Goal: Task Accomplishment & Management: Manage account settings

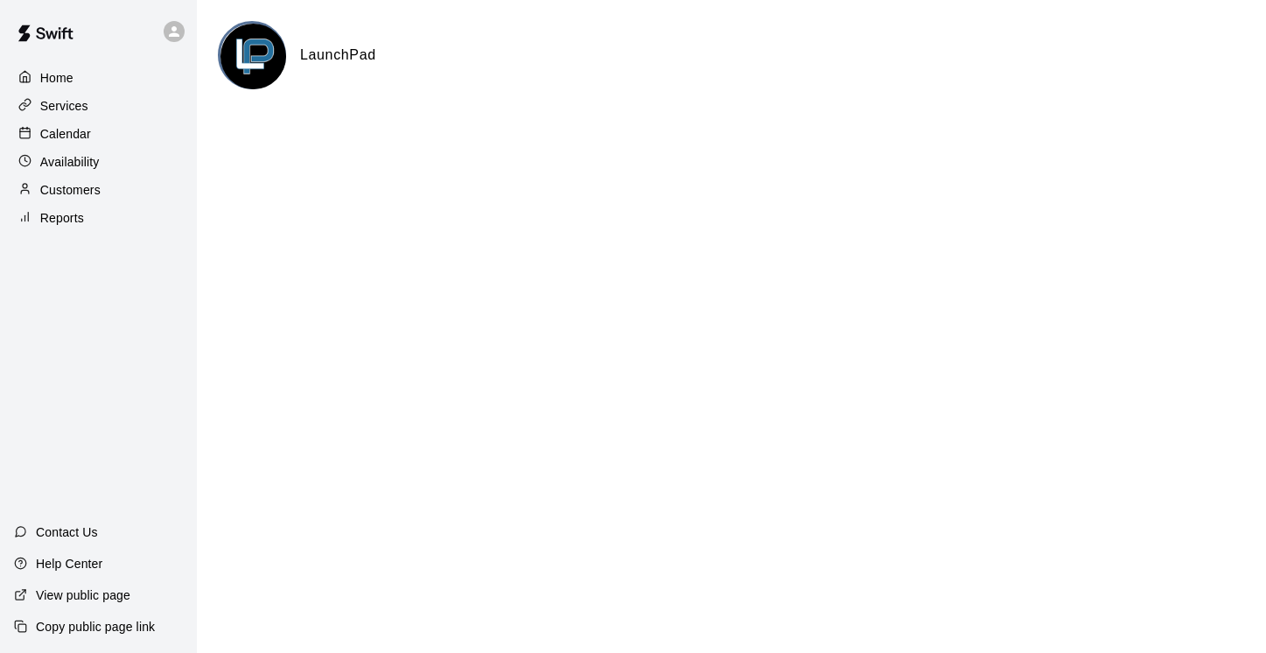
click at [72, 137] on p "Calendar" at bounding box center [65, 133] width 51 height 17
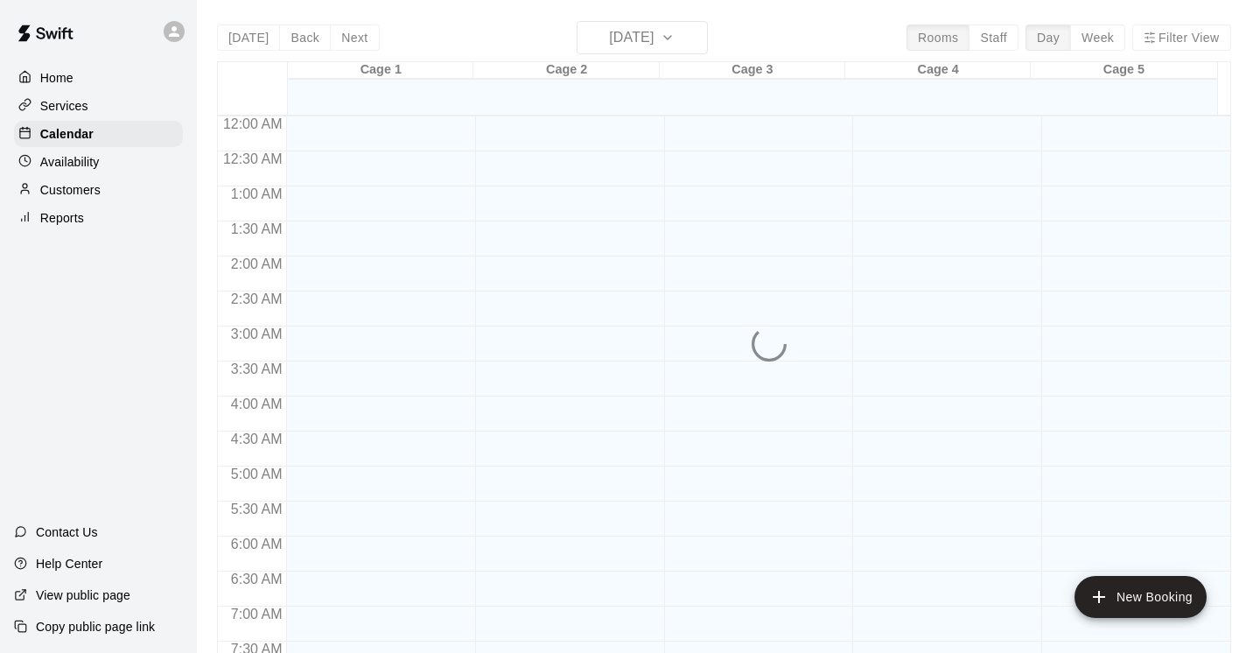
scroll to position [863, 0]
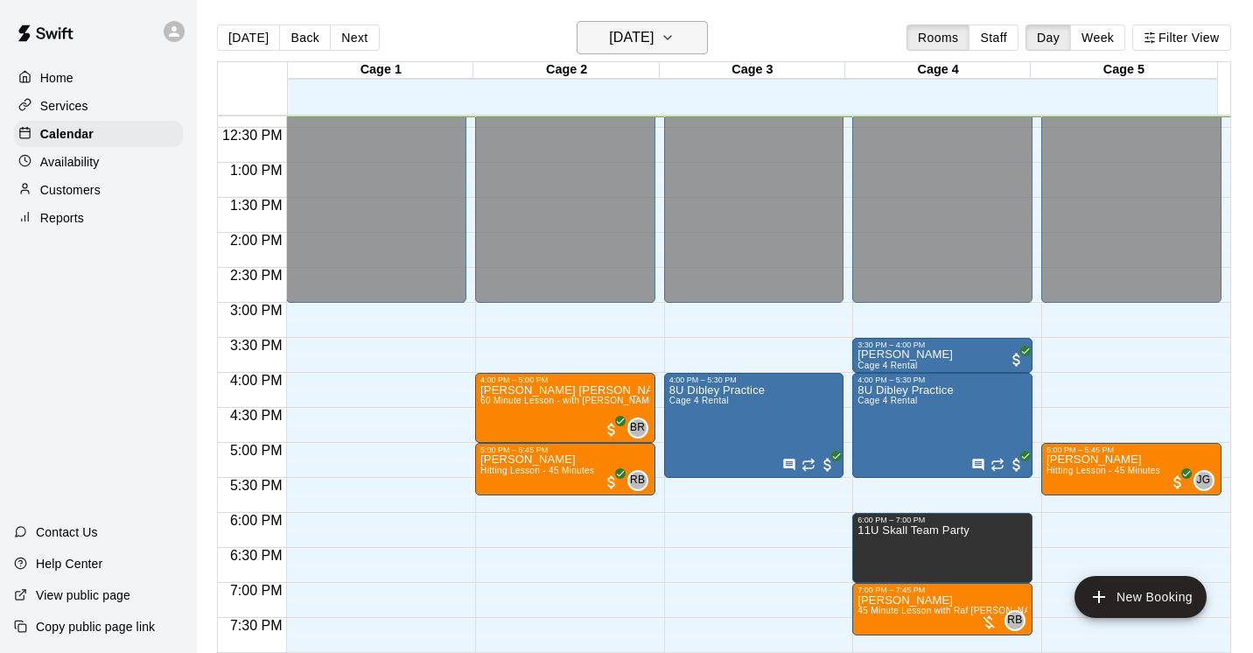
click at [675, 42] on icon "button" at bounding box center [668, 37] width 14 height 21
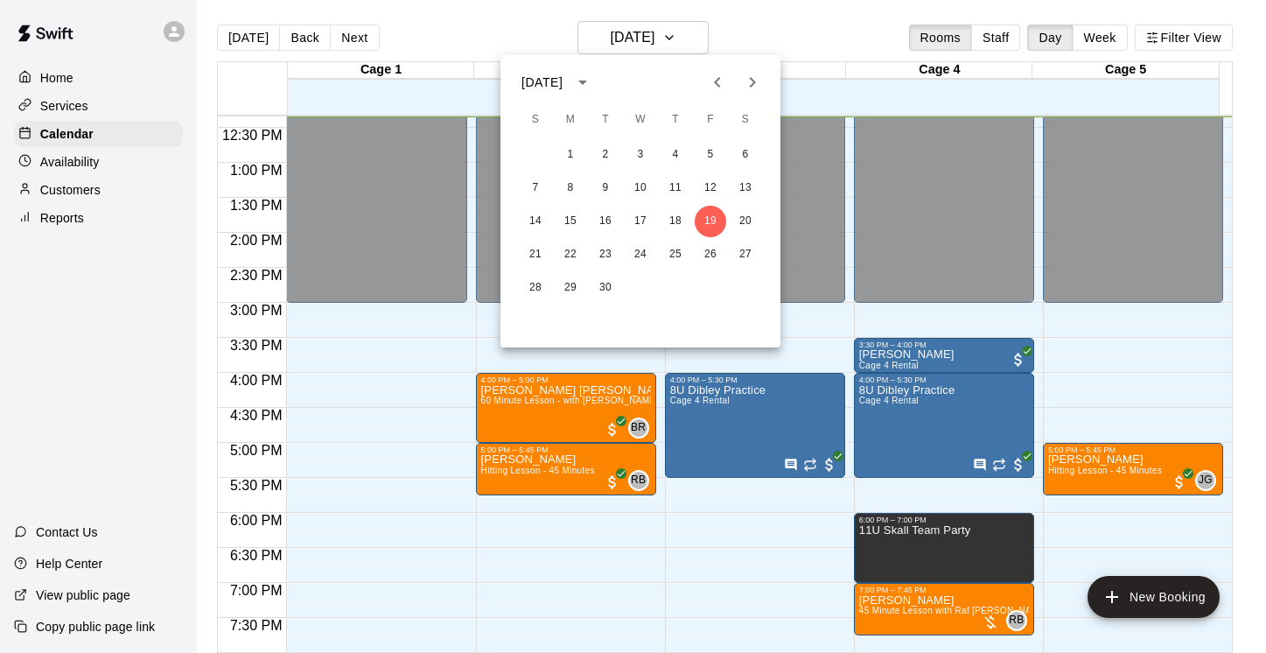
click at [750, 83] on icon "Next month" at bounding box center [752, 82] width 21 height 21
click at [610, 222] on button "11" at bounding box center [605, 221] width 31 height 31
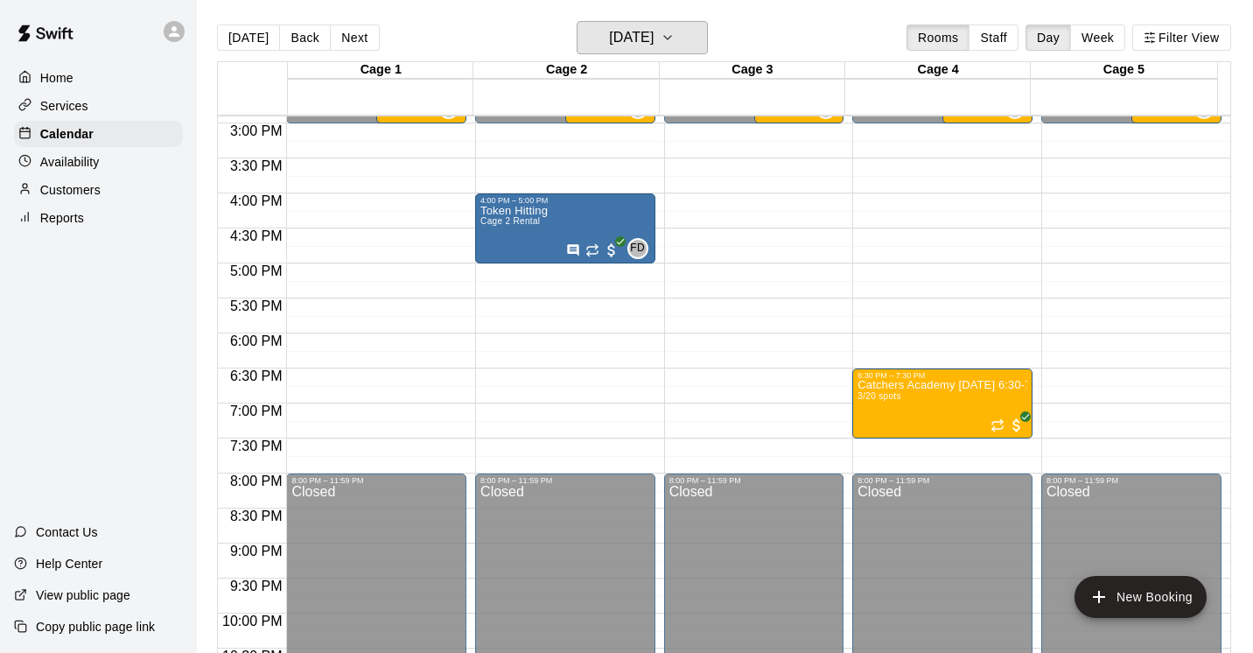
scroll to position [1124, 0]
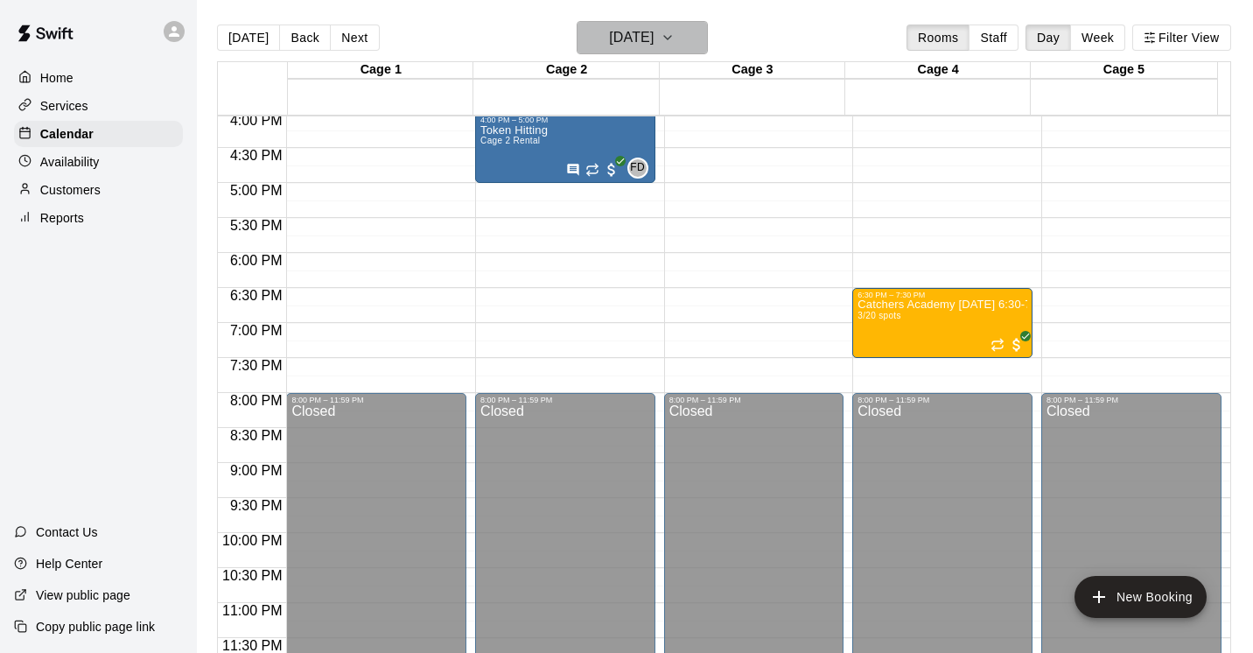
click at [671, 38] on icon "button" at bounding box center [667, 37] width 7 height 3
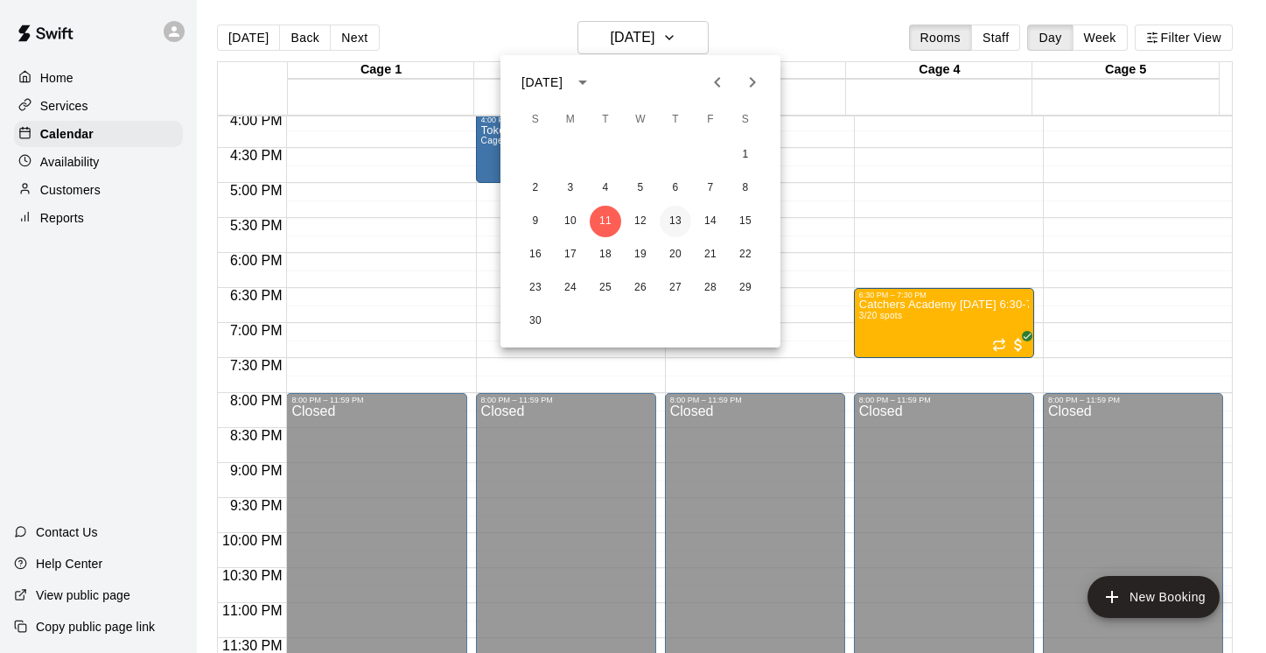
click at [672, 220] on button "13" at bounding box center [675, 221] width 31 height 31
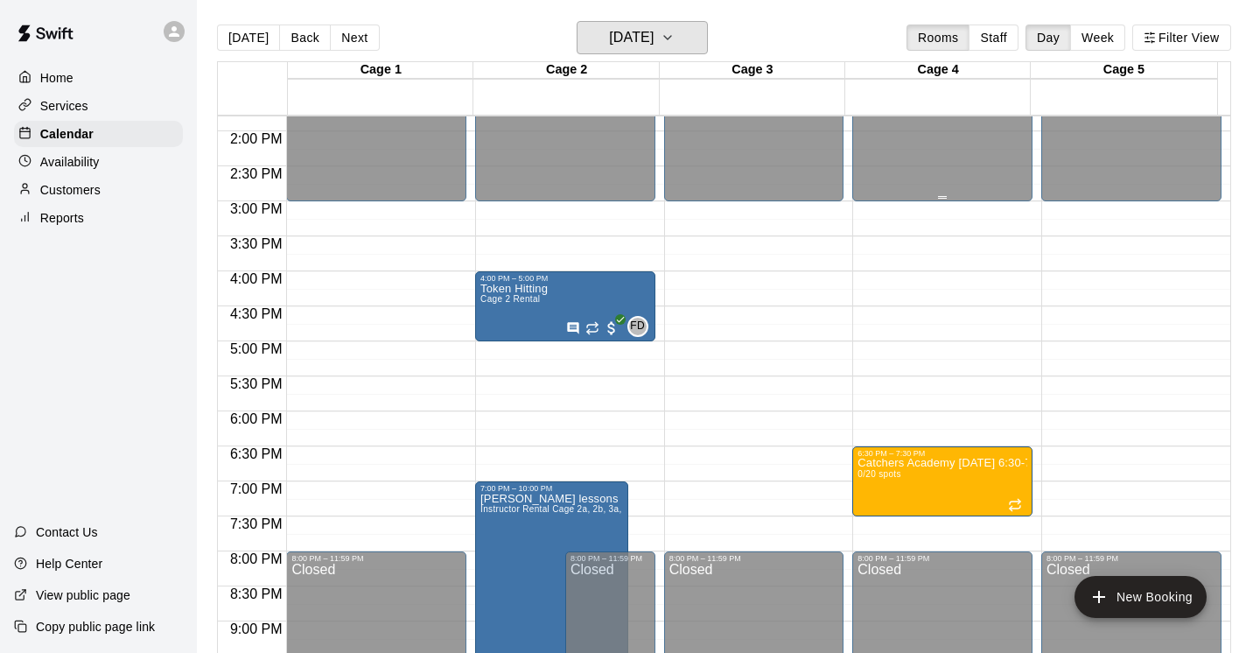
scroll to position [966, 0]
click at [258, 38] on button "[DATE]" at bounding box center [248, 37] width 63 height 26
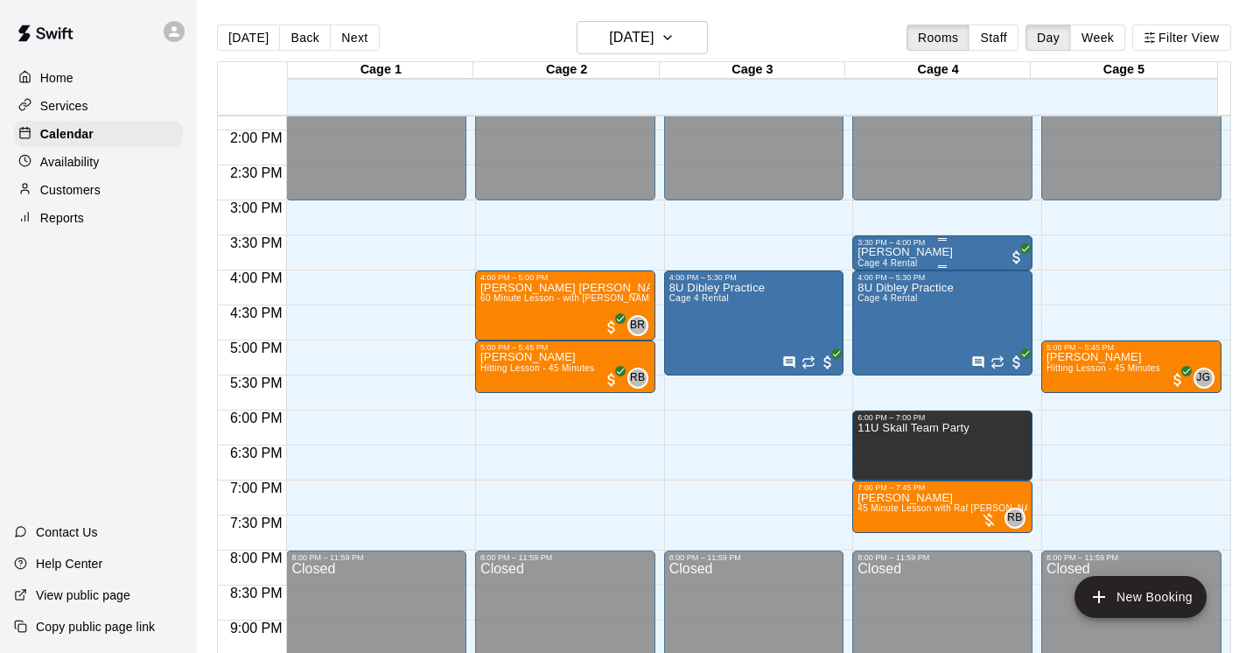
click at [951, 255] on div "[PERSON_NAME] Cage 4 Rental" at bounding box center [942, 573] width 170 height 653
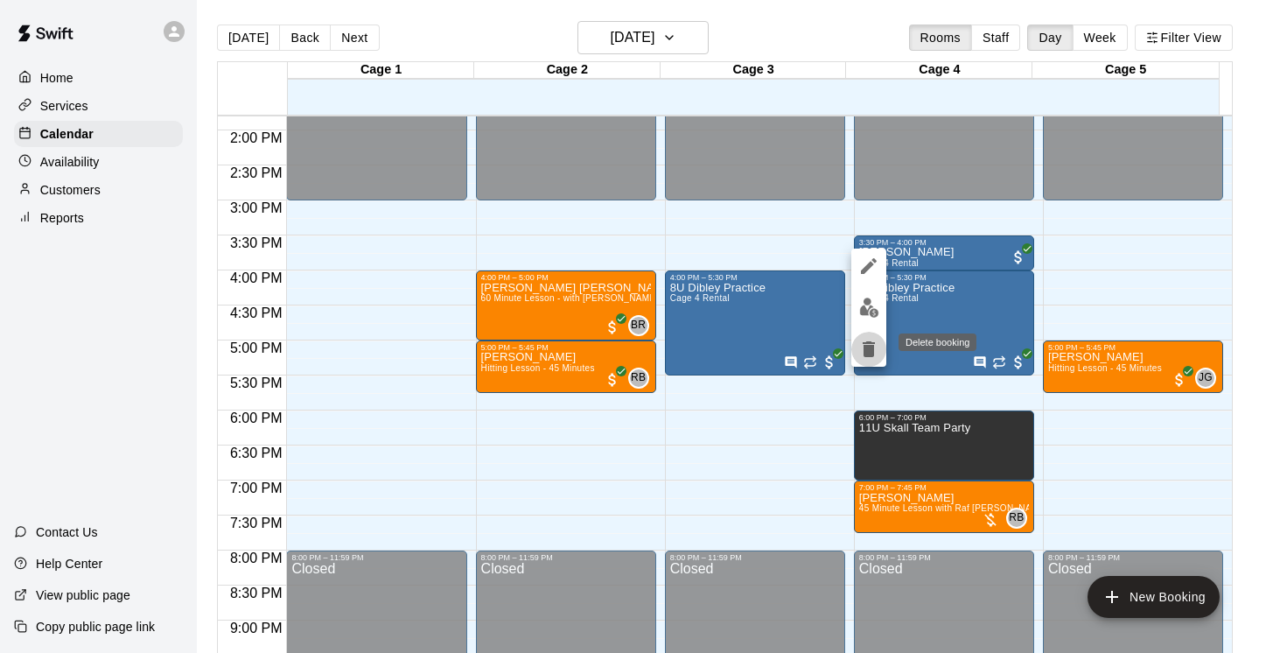
click at [869, 349] on icon "delete" at bounding box center [869, 349] width 12 height 16
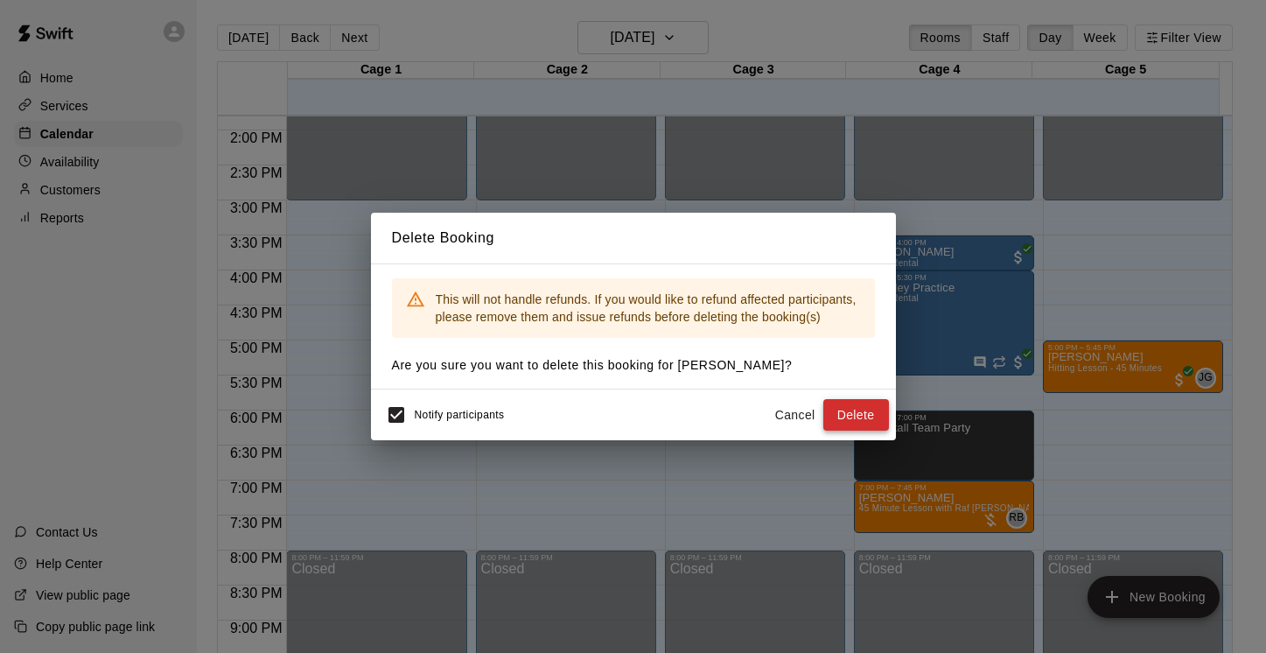
click at [845, 415] on button "Delete" at bounding box center [856, 415] width 66 height 32
